Goal: Information Seeking & Learning: Compare options

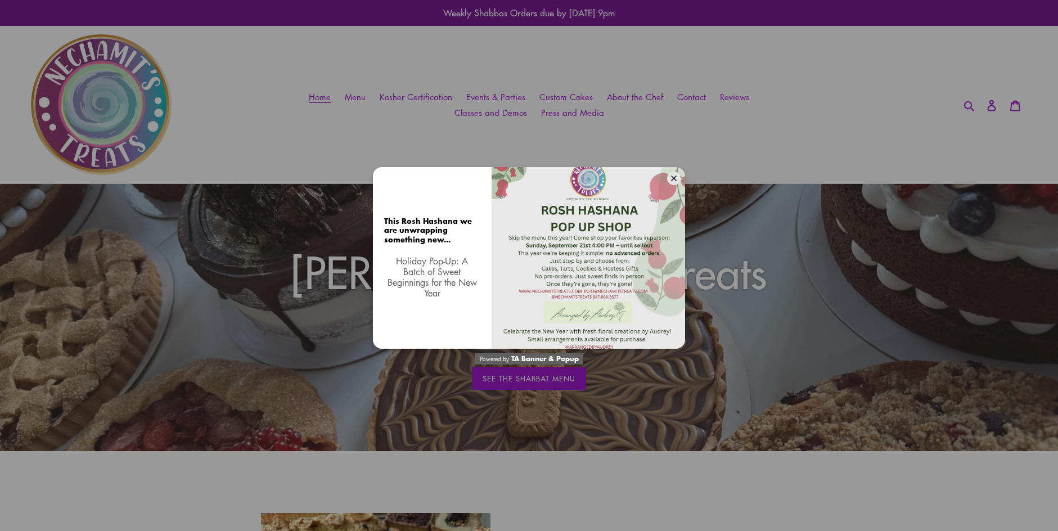
scroll to position [3, 0]
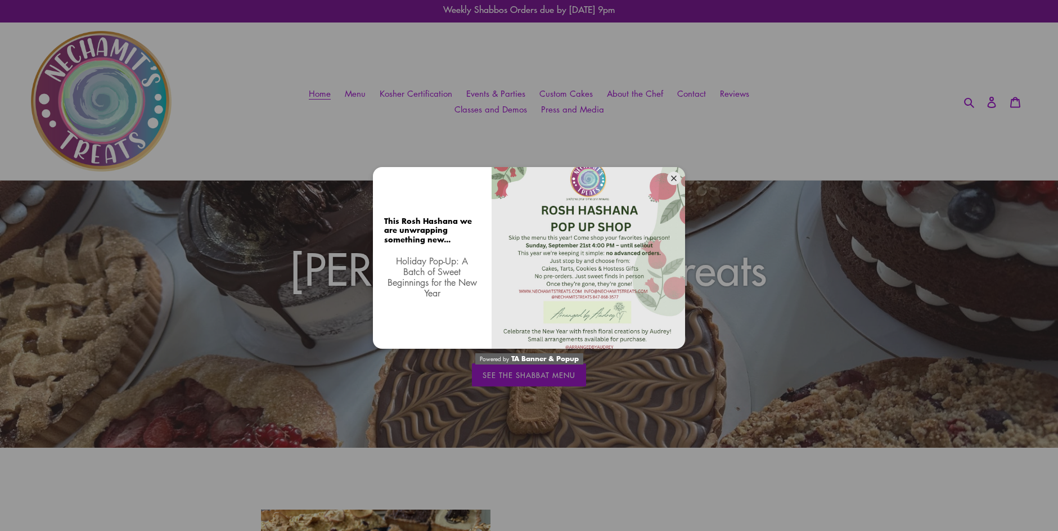
click at [676, 179] on icon at bounding box center [674, 179] width 6 height 6
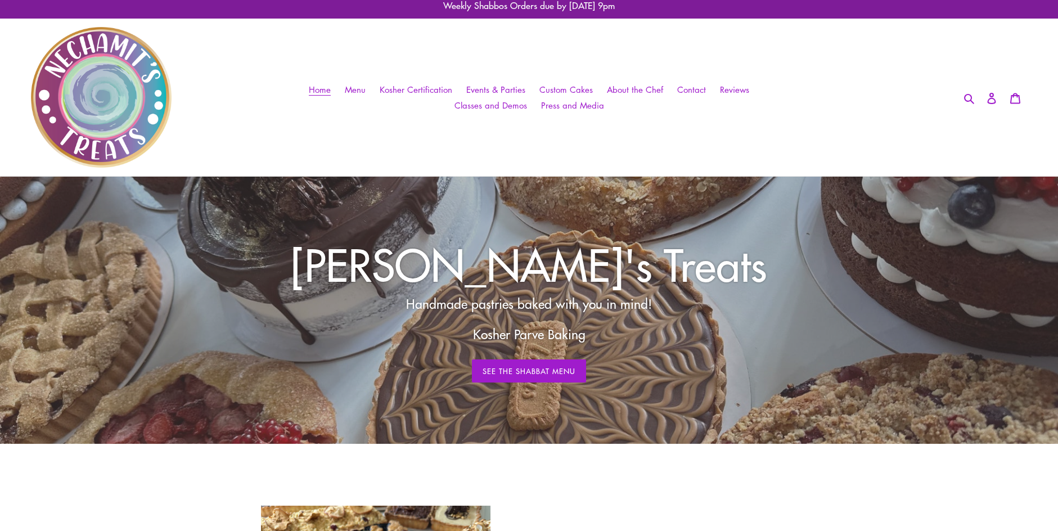
scroll to position [0, 0]
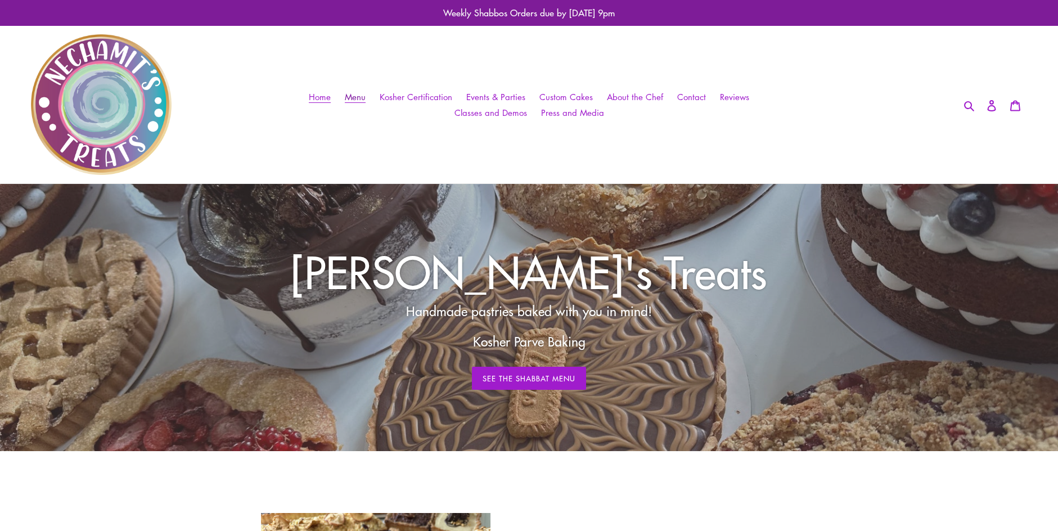
click at [357, 96] on span "Menu" at bounding box center [355, 97] width 21 height 12
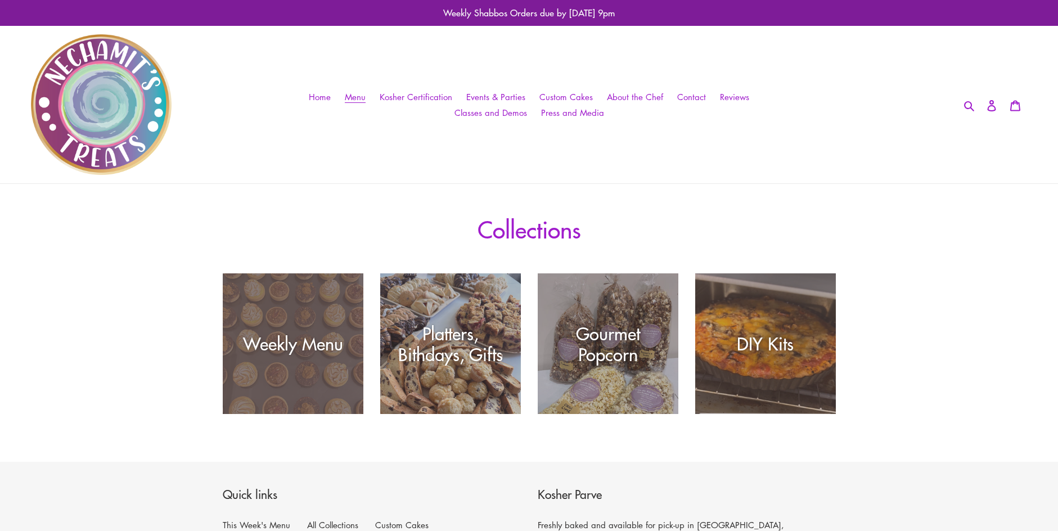
click at [296, 414] on div "Weekly Menu" at bounding box center [293, 414] width 141 height 0
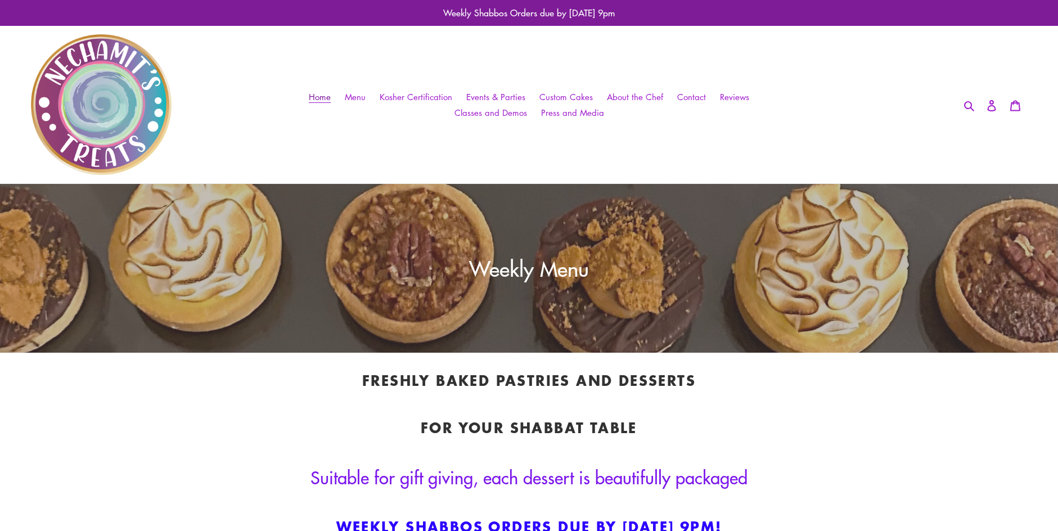
click at [327, 96] on span "Home" at bounding box center [320, 97] width 22 height 12
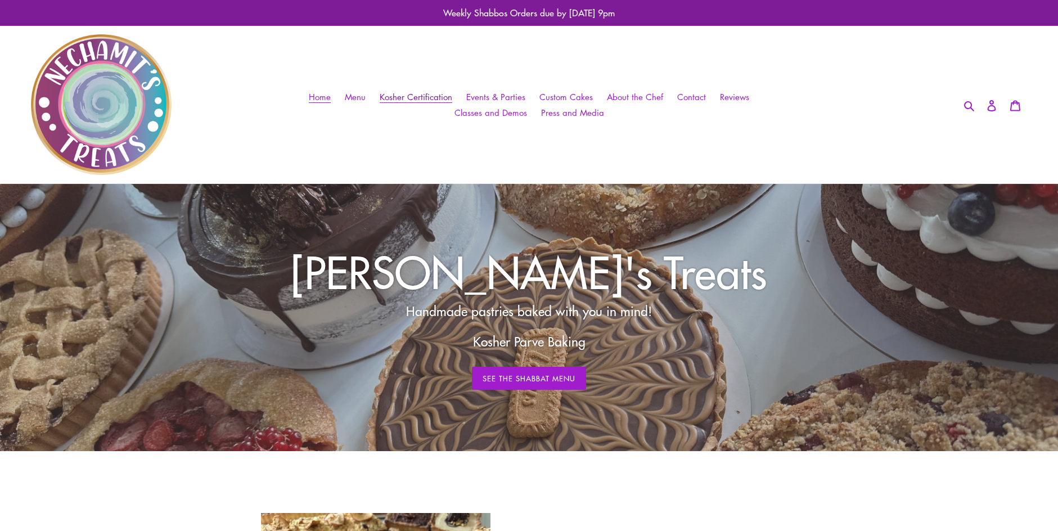
click at [428, 96] on span "Kosher Certification" at bounding box center [416, 97] width 73 height 12
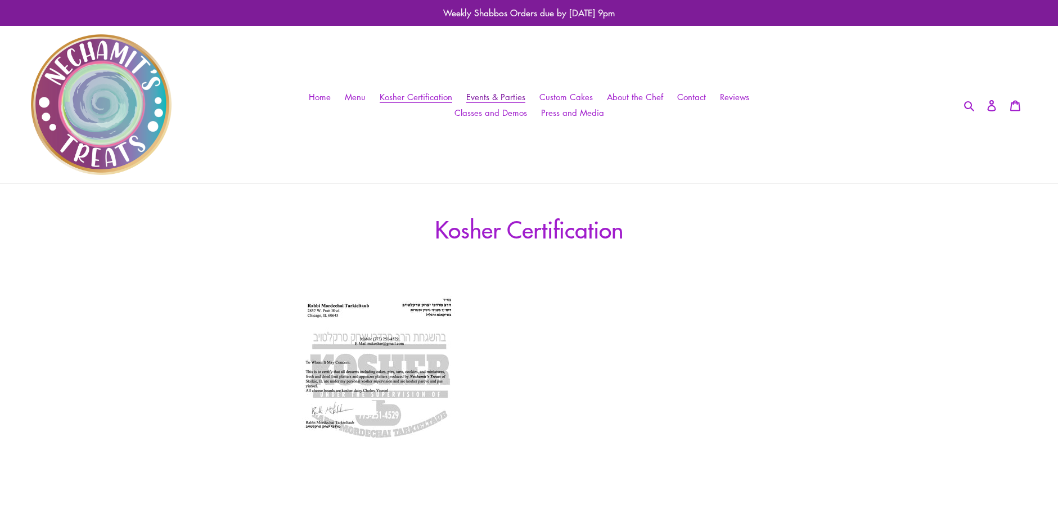
click at [492, 97] on span "Events & Parties" at bounding box center [495, 97] width 59 height 12
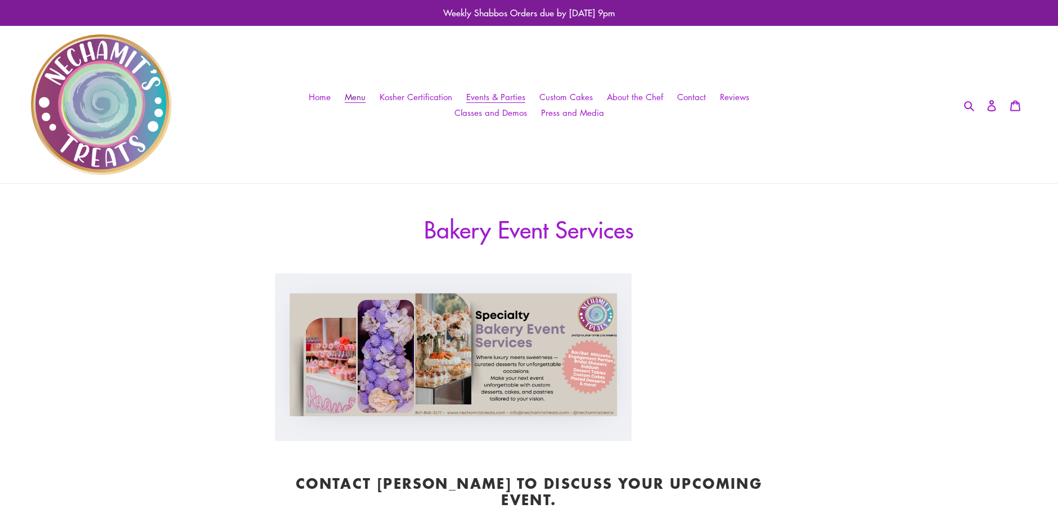
click at [360, 96] on span "Menu" at bounding box center [355, 97] width 21 height 12
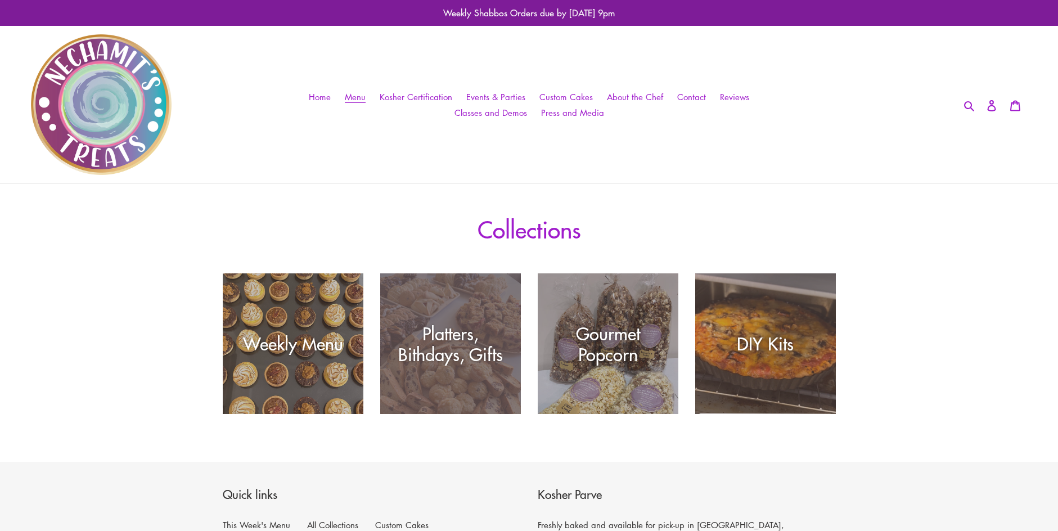
click at [408, 345] on div "Platters, Bithdays, Gifts" at bounding box center [450, 344] width 141 height 42
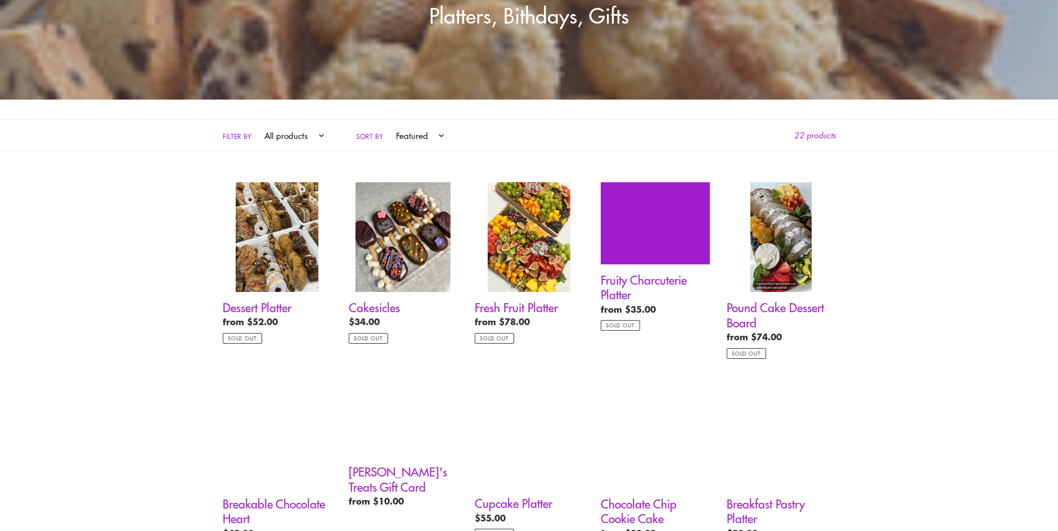
scroll to position [255, 0]
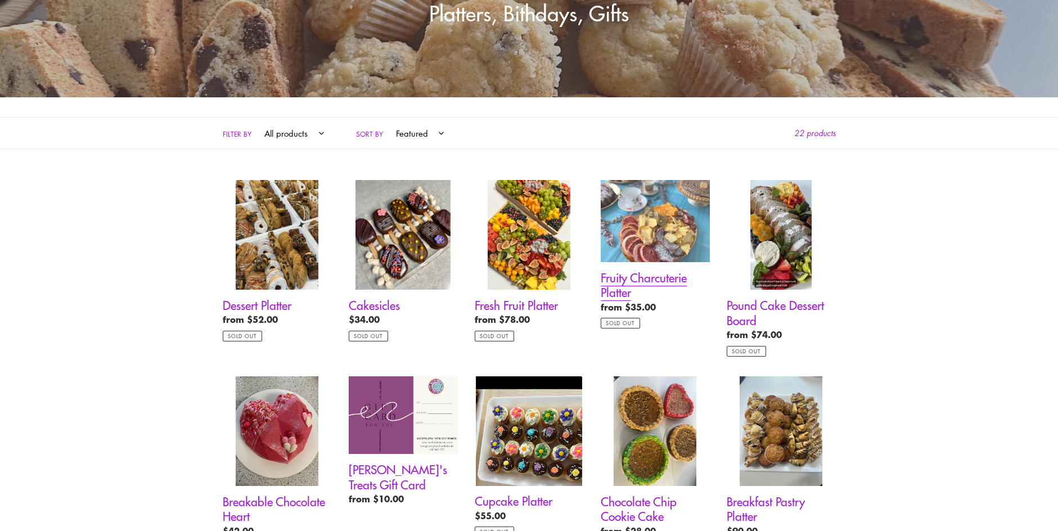
click at [631, 249] on link "Fruity Charcuterie Platter" at bounding box center [655, 254] width 109 height 149
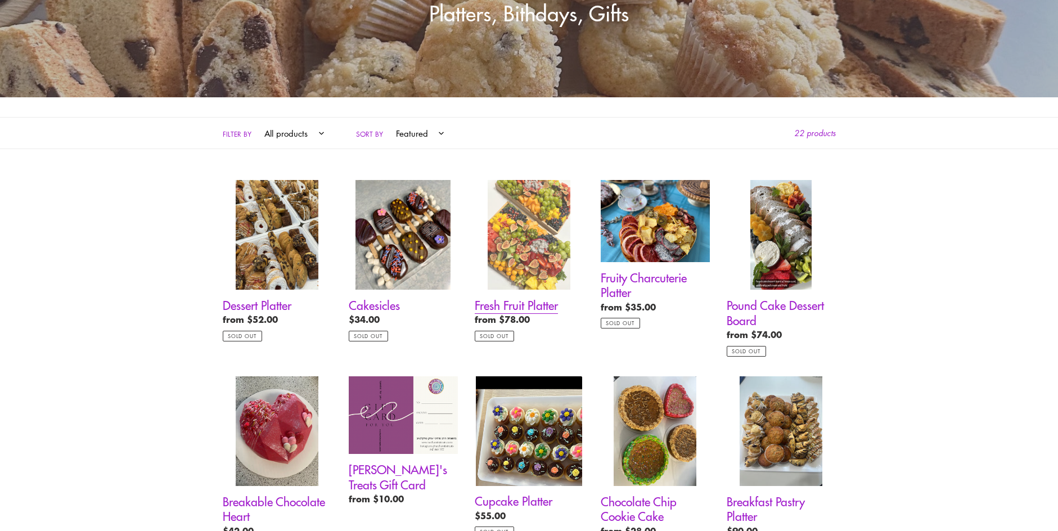
click at [513, 302] on link "Fresh Fruit Platter" at bounding box center [529, 260] width 109 height 161
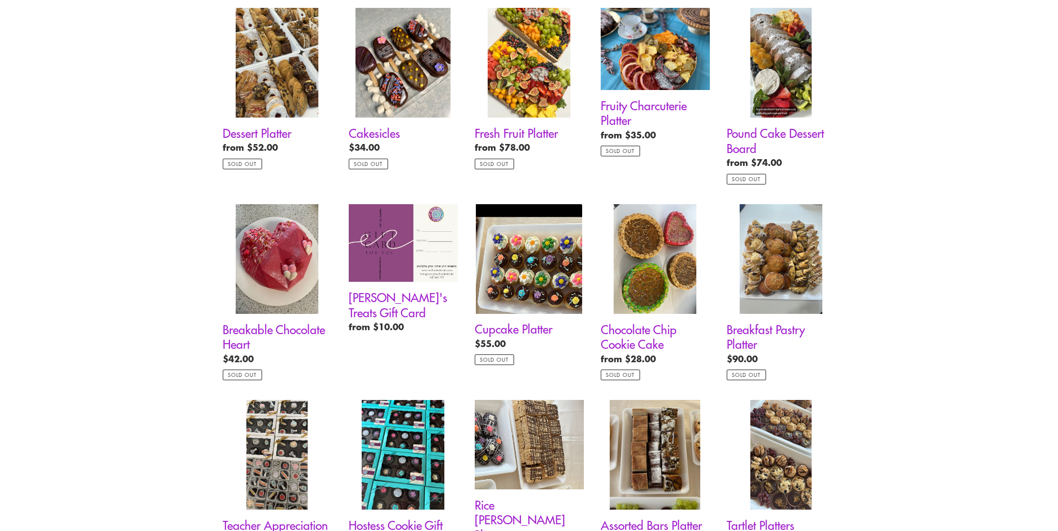
scroll to position [429, 0]
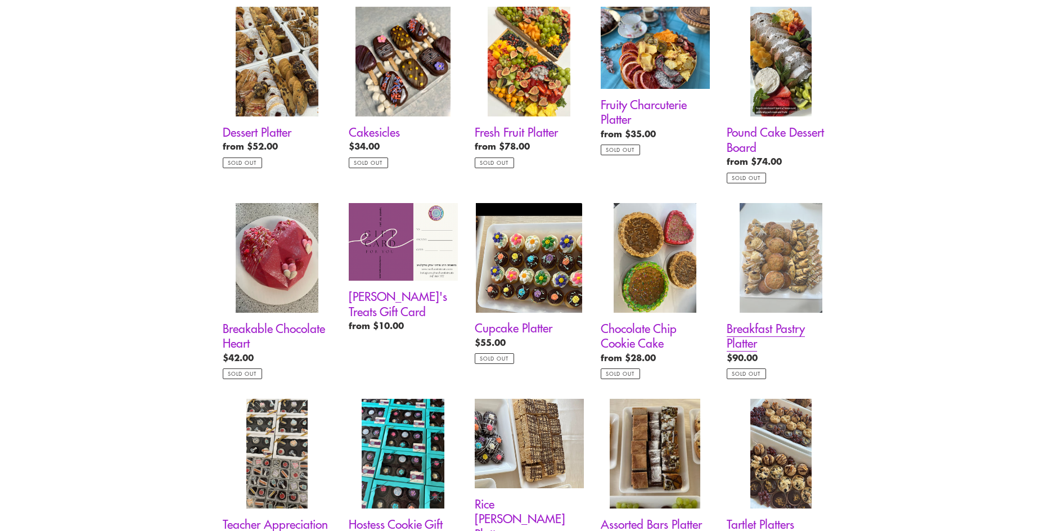
click at [771, 328] on link "Breakfast Pastry Platter" at bounding box center [781, 291] width 109 height 177
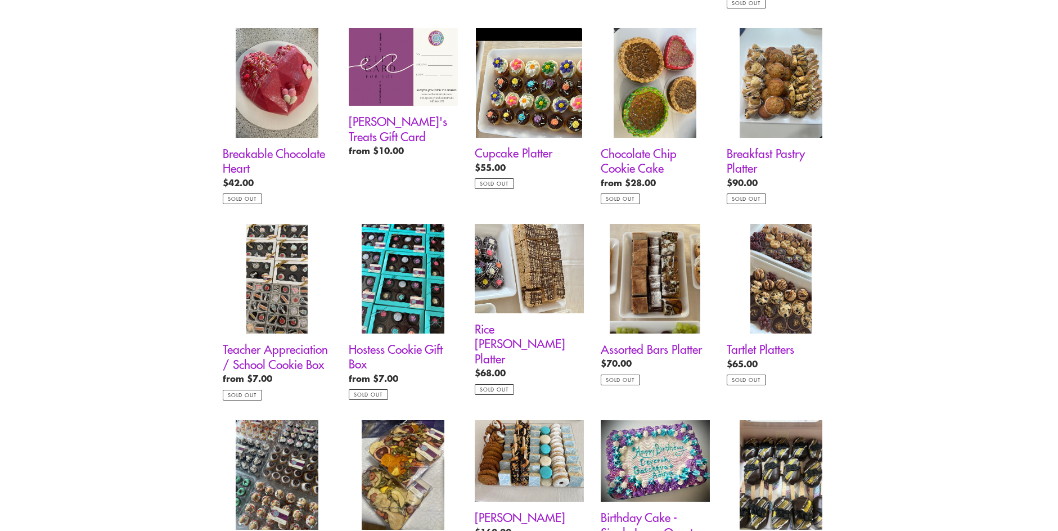
scroll to position [605, 0]
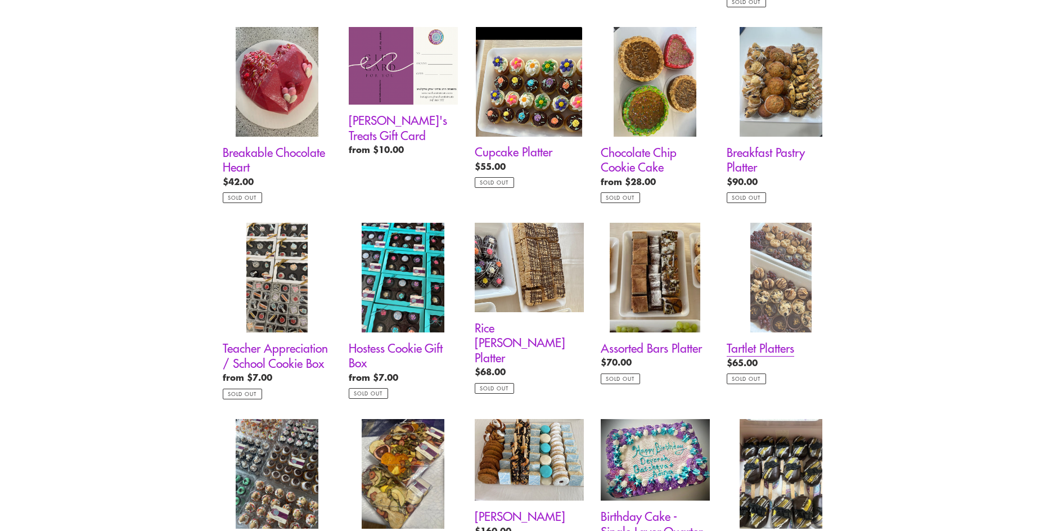
click at [783, 324] on link "Tartlet Platters" at bounding box center [781, 303] width 109 height 161
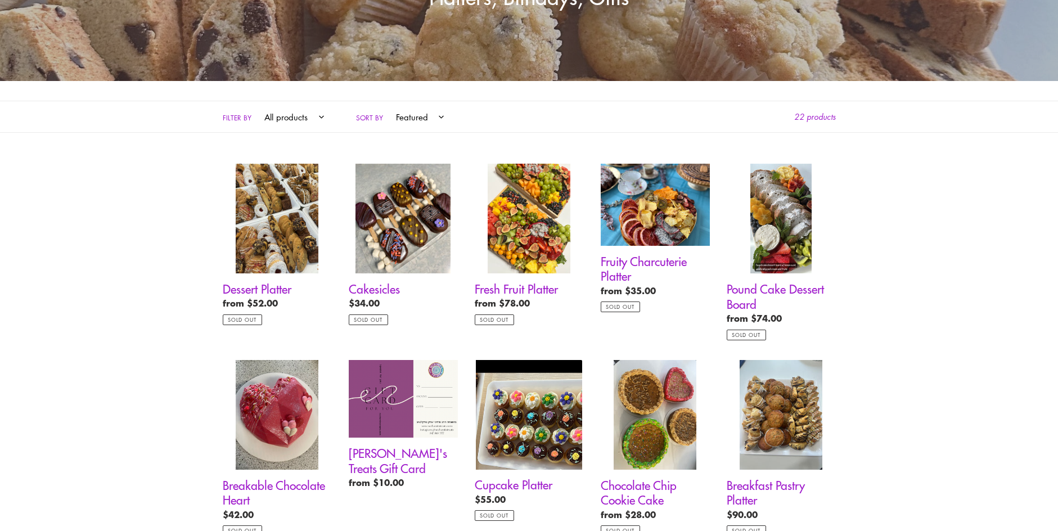
scroll to position [262, 0]
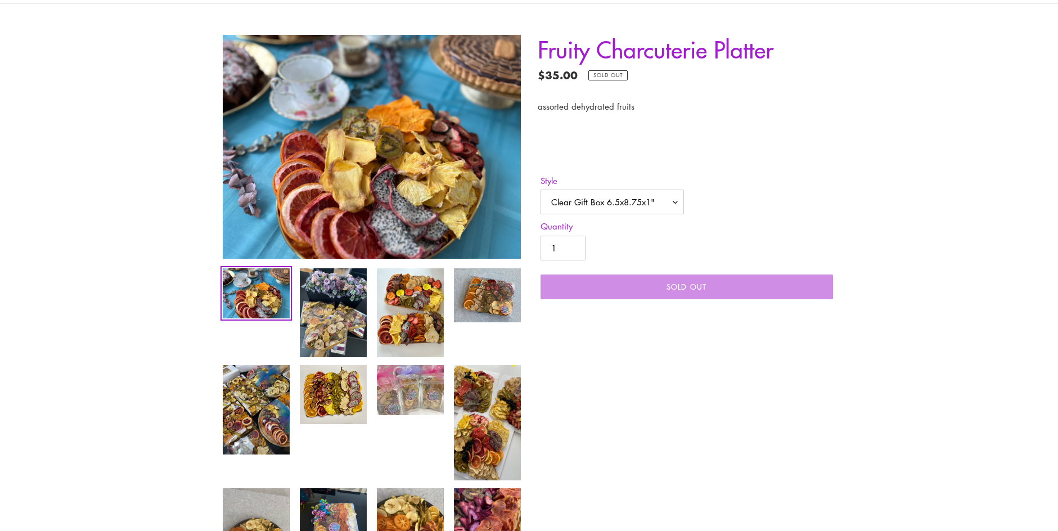
click at [420, 401] on img at bounding box center [410, 390] width 69 height 52
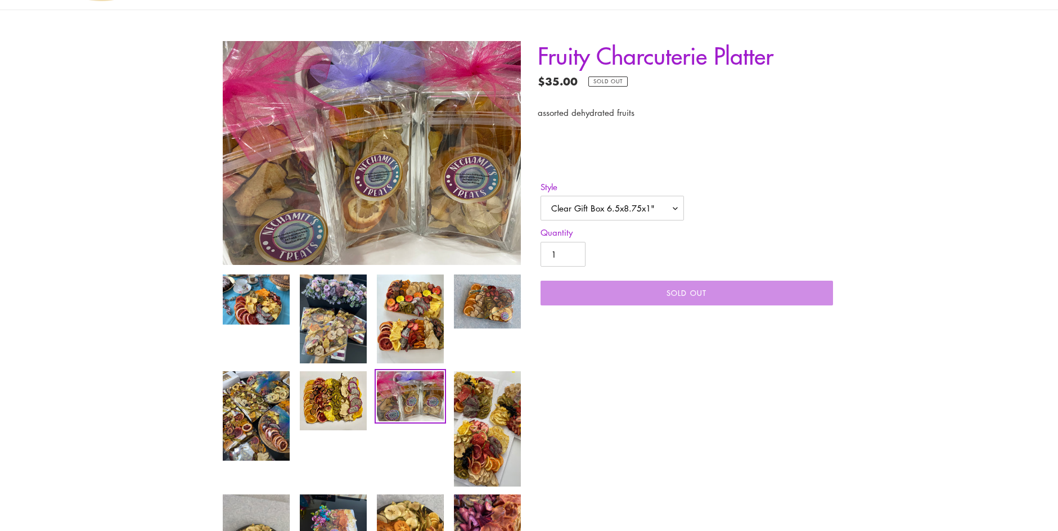
scroll to position [173, 0]
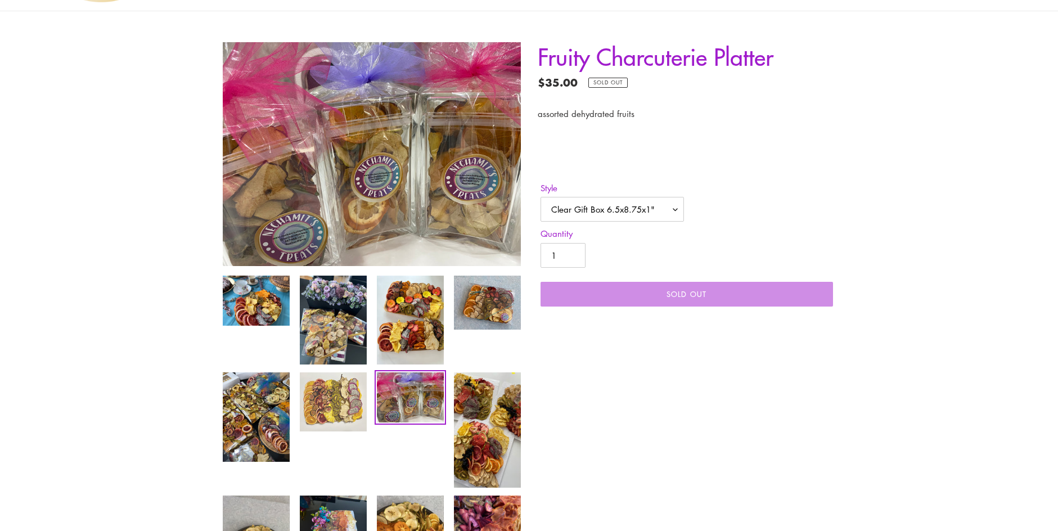
click at [327, 407] on img at bounding box center [333, 401] width 69 height 61
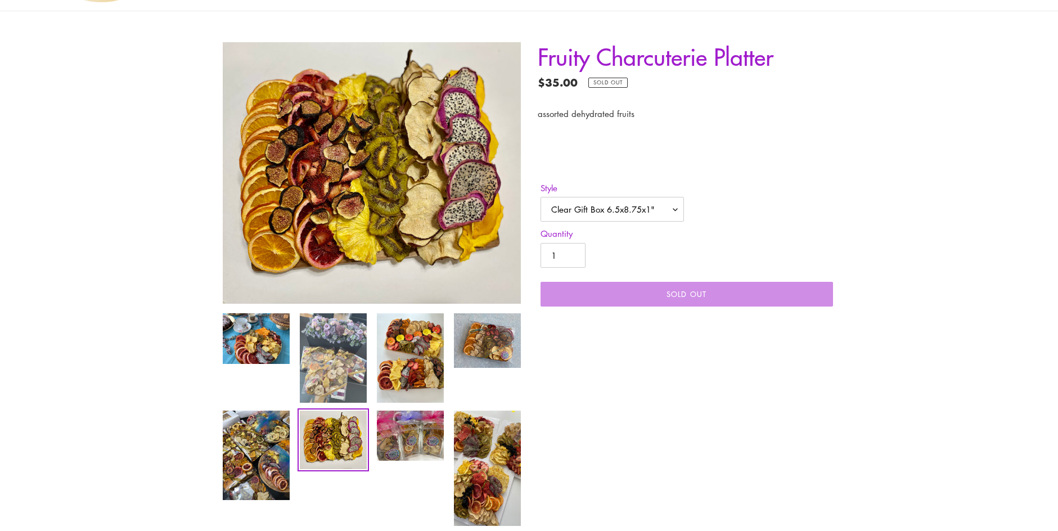
click at [339, 376] on img at bounding box center [333, 358] width 69 height 92
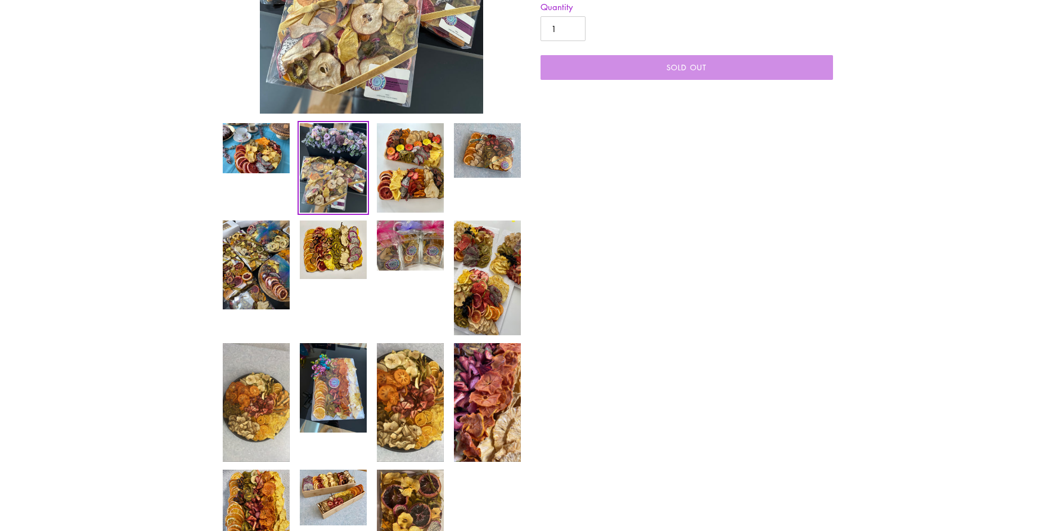
scroll to position [430, 0]
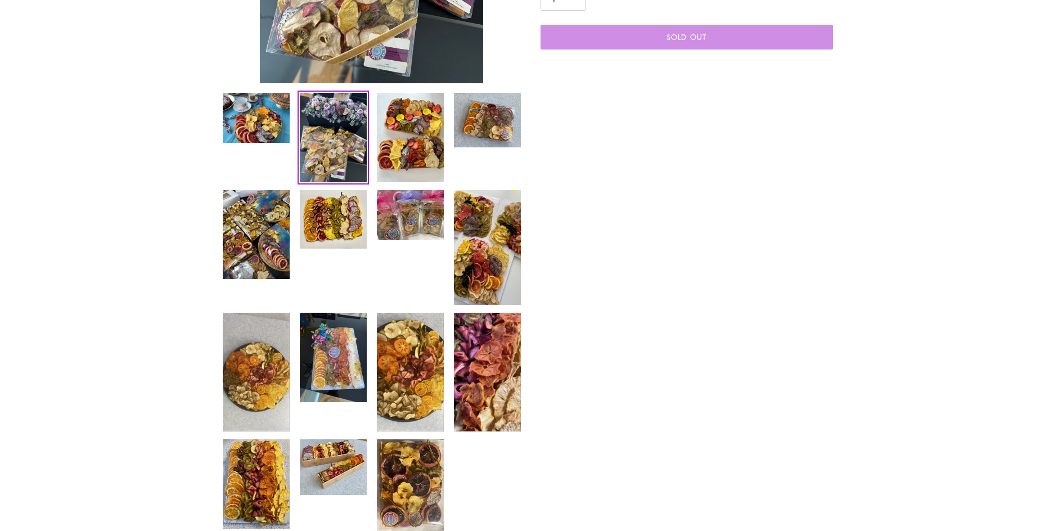
click at [339, 376] on img at bounding box center [333, 358] width 69 height 92
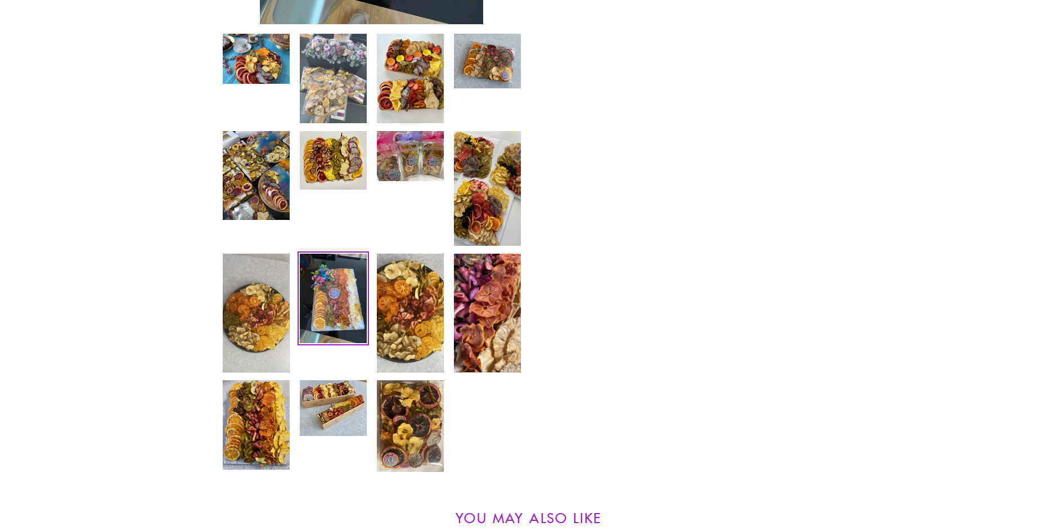
scroll to position [491, 0]
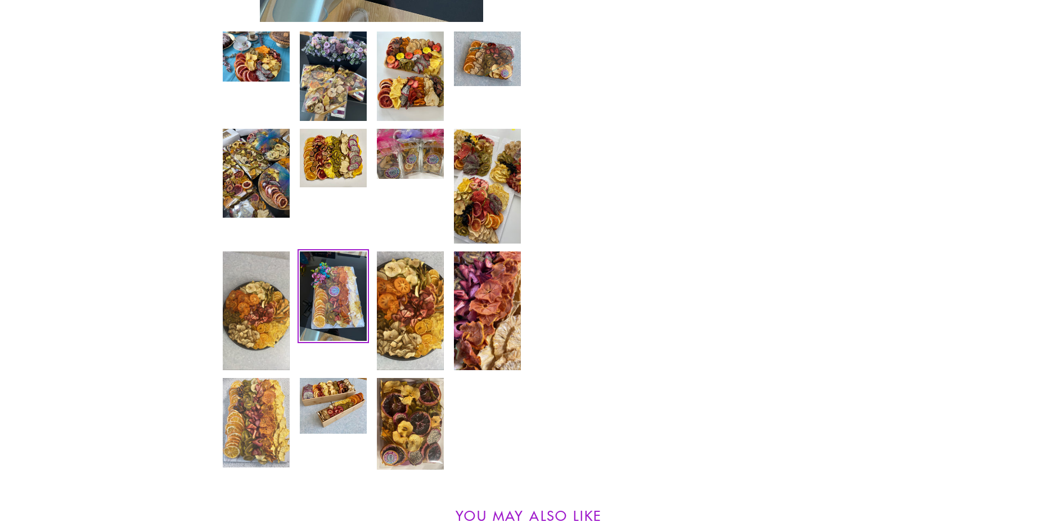
click at [259, 402] on img at bounding box center [256, 423] width 69 height 92
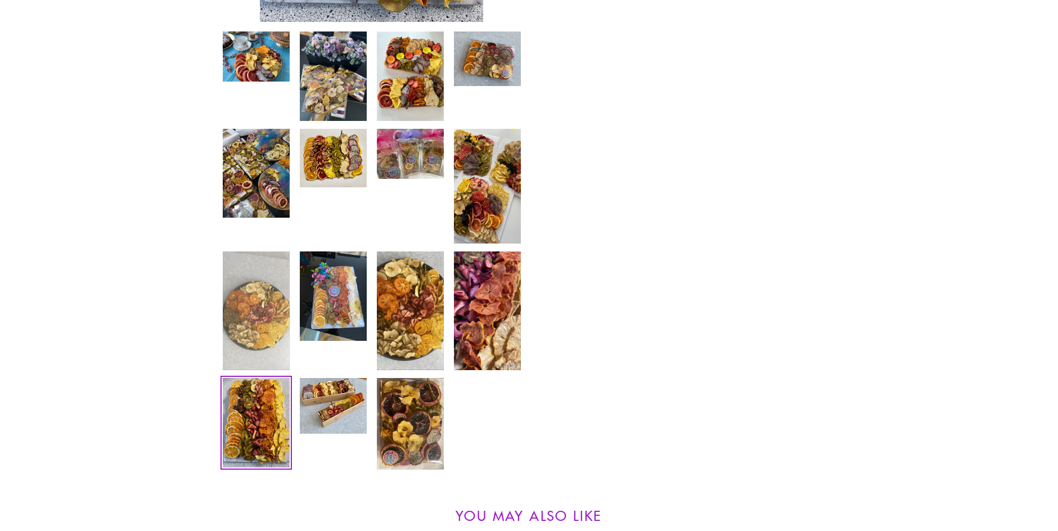
click at [268, 321] on img at bounding box center [256, 310] width 69 height 121
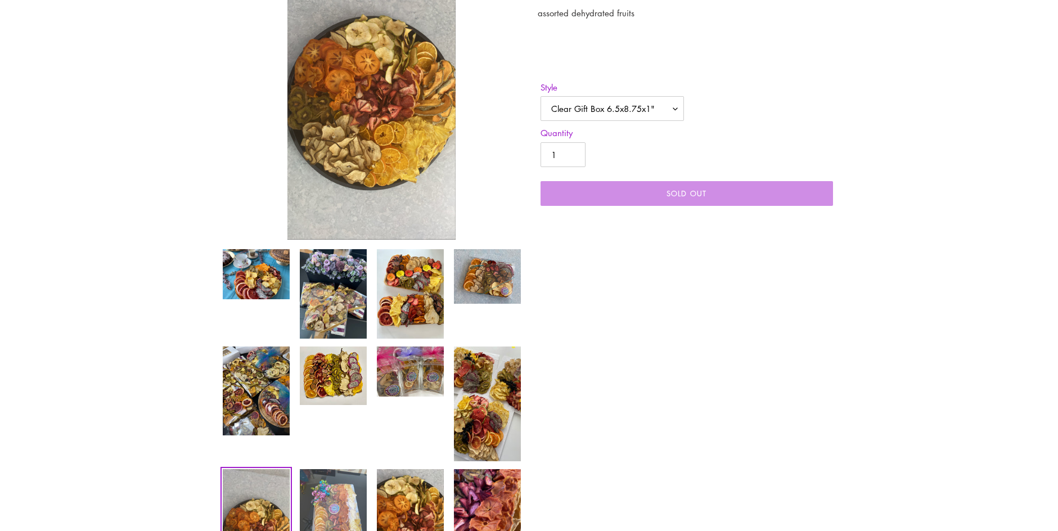
scroll to position [266, 0]
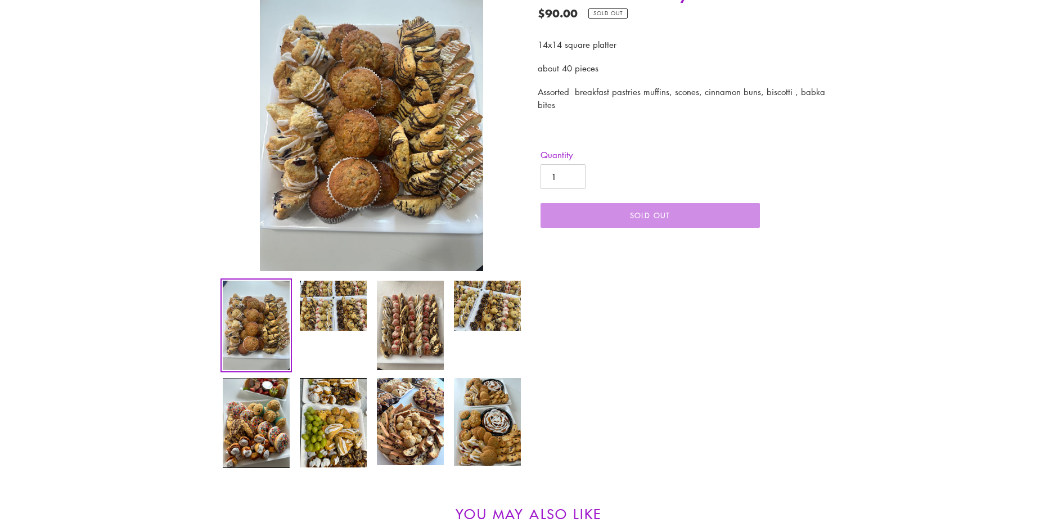
scroll to position [253, 0]
